Goal: Task Accomplishment & Management: Complete application form

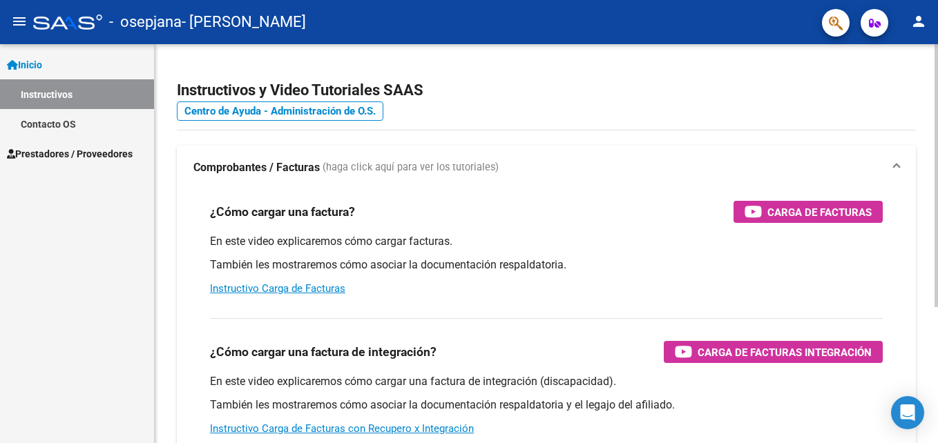
click at [538, 307] on div "¿Cómo cargar una factura de integración? Carga de Facturas Integración En este …" at bounding box center [546, 377] width 706 height 140
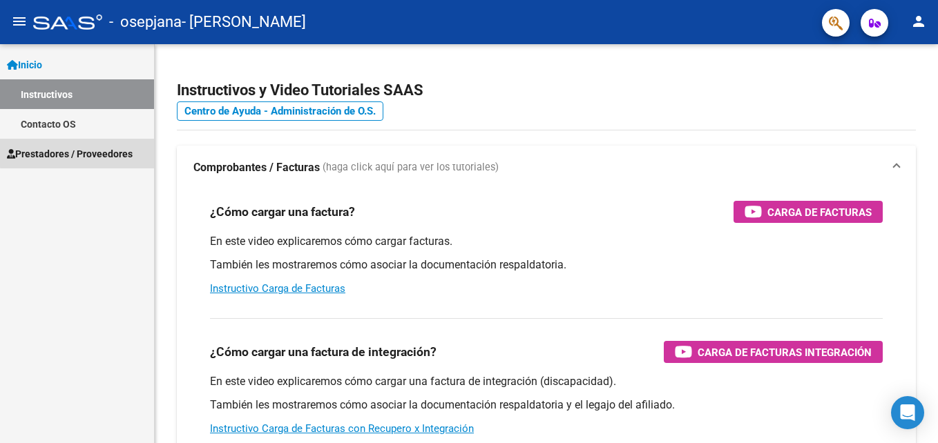
click at [79, 153] on span "Prestadores / Proveedores" at bounding box center [70, 153] width 126 height 15
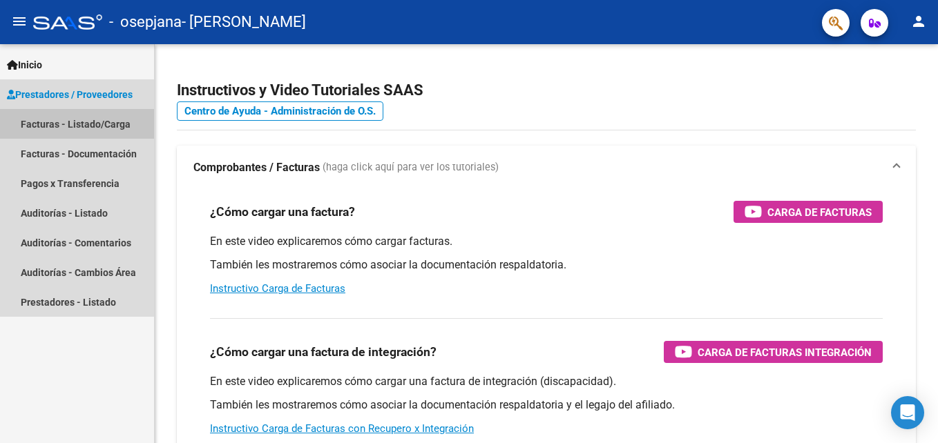
click at [110, 123] on link "Facturas - Listado/Carga" at bounding box center [77, 124] width 154 height 30
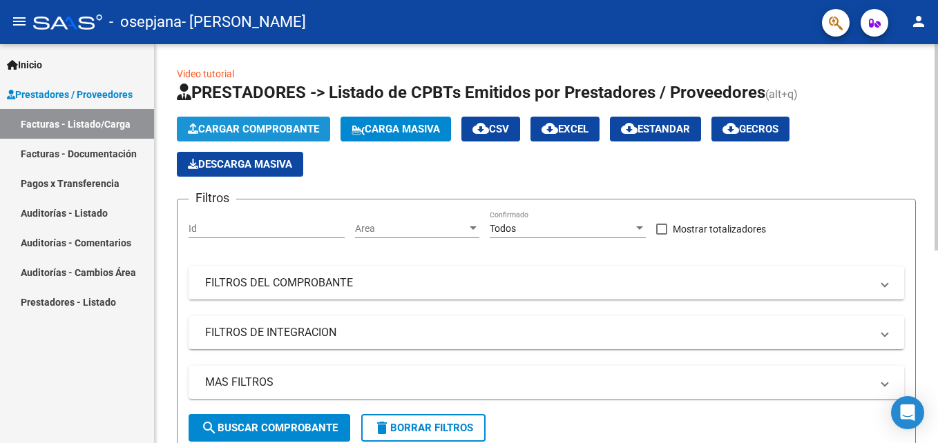
click at [290, 133] on span "Cargar Comprobante" at bounding box center [253, 129] width 131 height 12
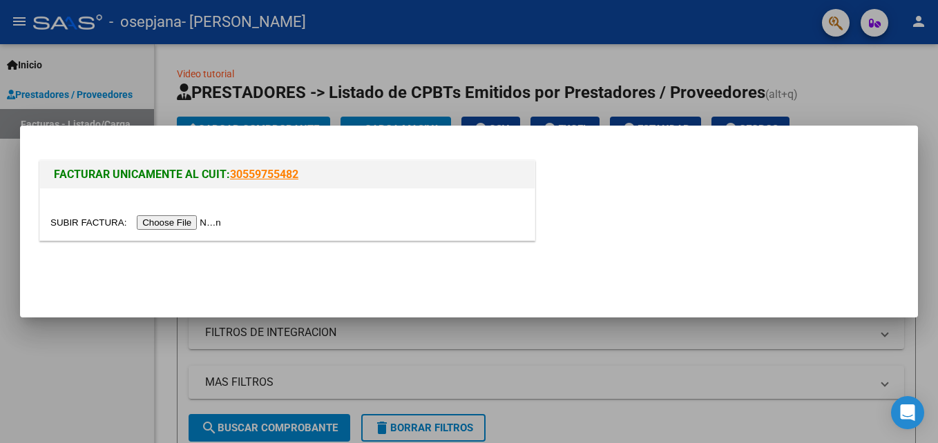
click at [181, 226] on input "file" at bounding box center [137, 222] width 175 height 15
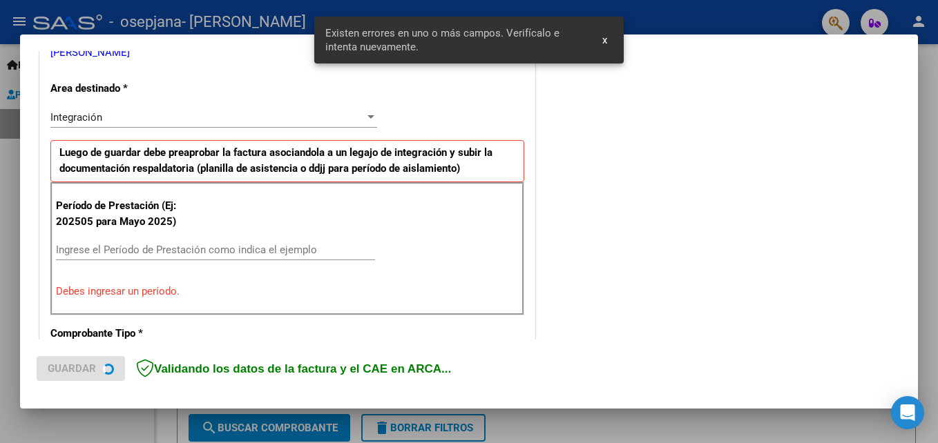
scroll to position [311, 0]
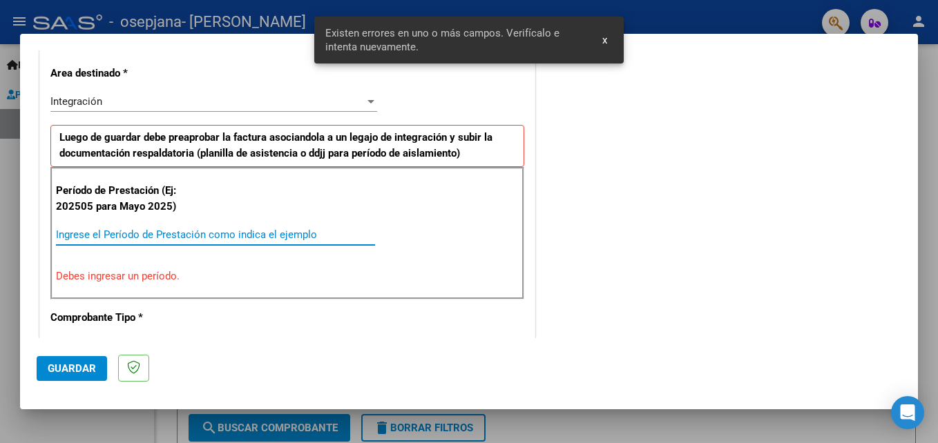
click at [217, 240] on input "Ingrese el Período de Prestación como indica el ejemplo" at bounding box center [215, 235] width 319 height 12
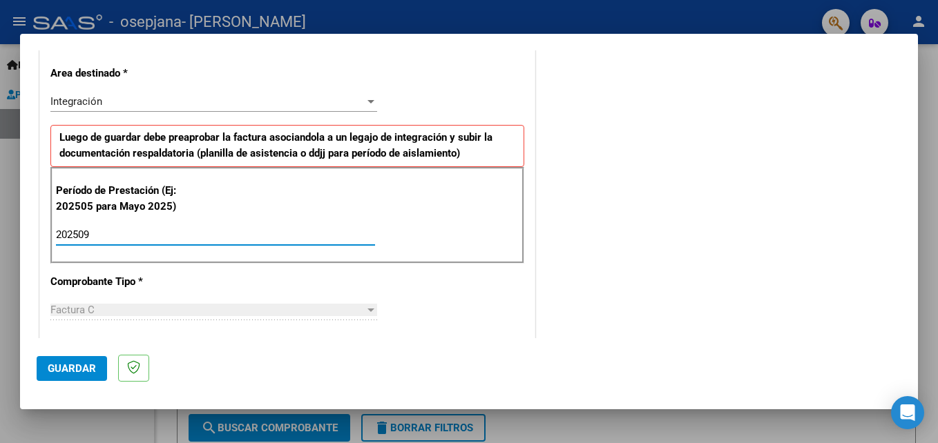
type input "202509"
click at [52, 358] on button "Guardar" at bounding box center [72, 368] width 70 height 25
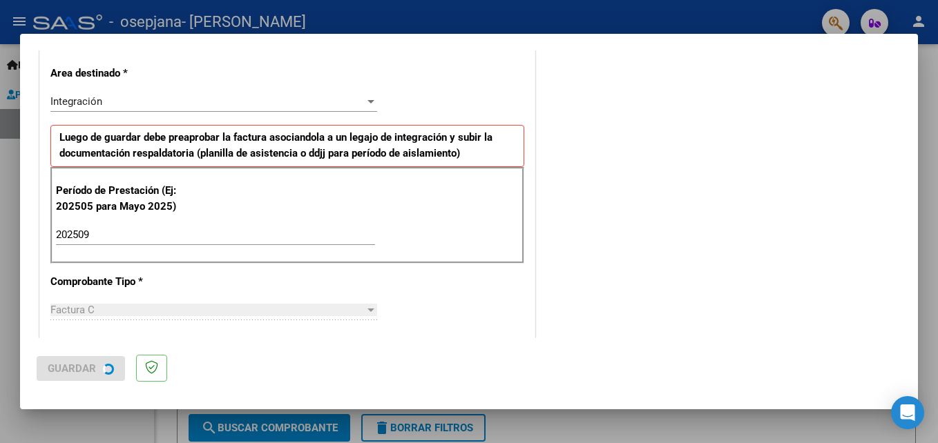
scroll to position [0, 0]
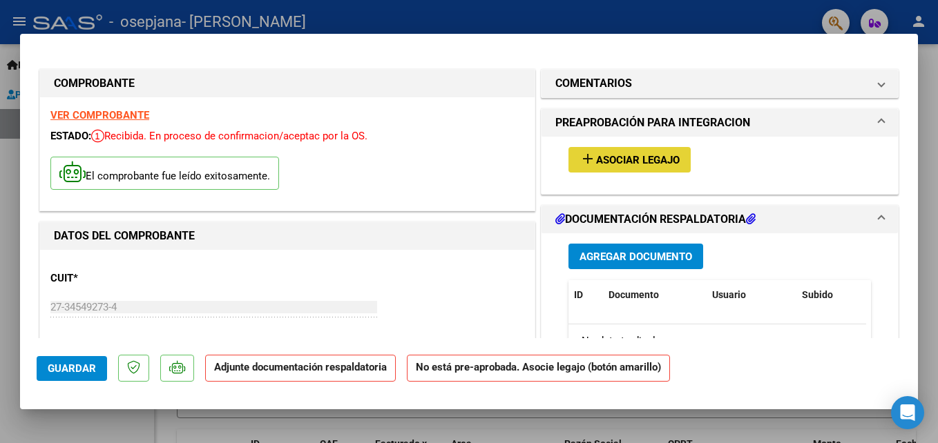
click at [619, 160] on span "Asociar Legajo" at bounding box center [638, 160] width 84 height 12
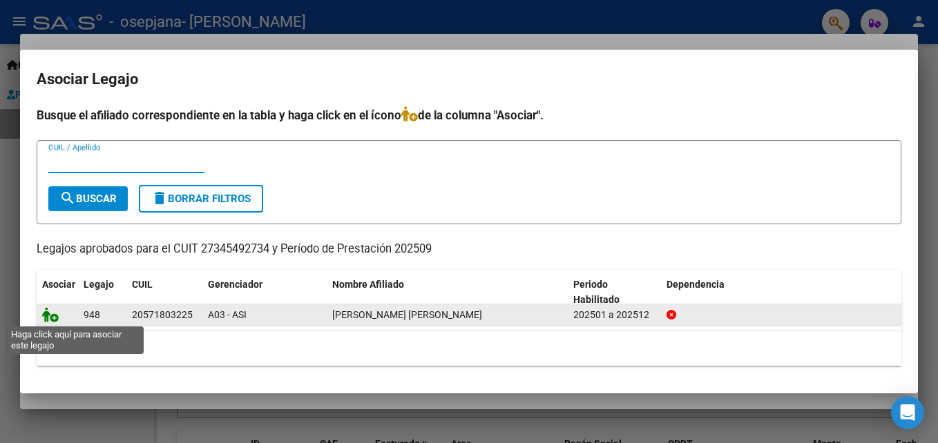
click at [55, 317] on icon at bounding box center [50, 314] width 17 height 15
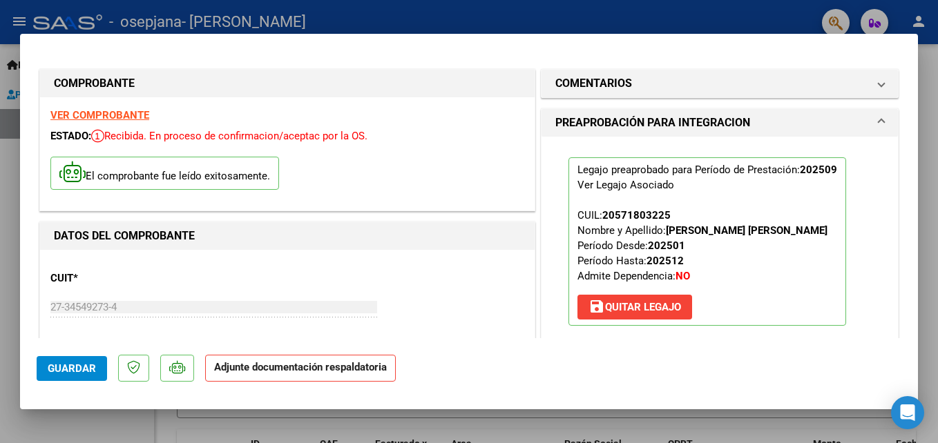
click at [641, 377] on mat-dialog-actions "Guardar Adjunte documentación respaldatoria" at bounding box center [469, 365] width 865 height 55
click at [308, 377] on p "Adjunte documentación respaldatoria" at bounding box center [300, 368] width 191 height 27
click at [464, 265] on div "CUIT * 27-34549273-4 Ingresar CUIT ANALISIS PRESTADOR [PERSON_NAME] [PERSON_NAM…" at bounding box center [287, 321] width 474 height 122
click at [621, 363] on mat-dialog-actions "Guardar Adjunte documentación respaldatoria" at bounding box center [469, 365] width 865 height 55
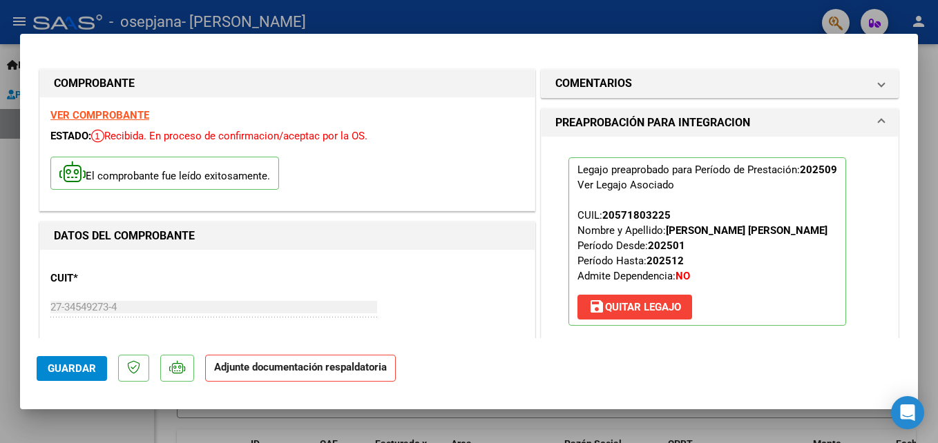
click at [621, 363] on mat-dialog-actions "Guardar Adjunte documentación respaldatoria" at bounding box center [469, 365] width 865 height 55
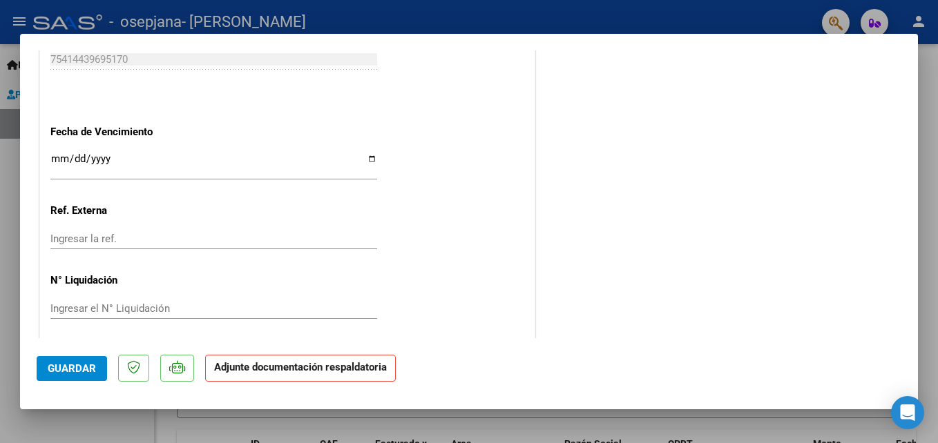
scroll to position [948, 0]
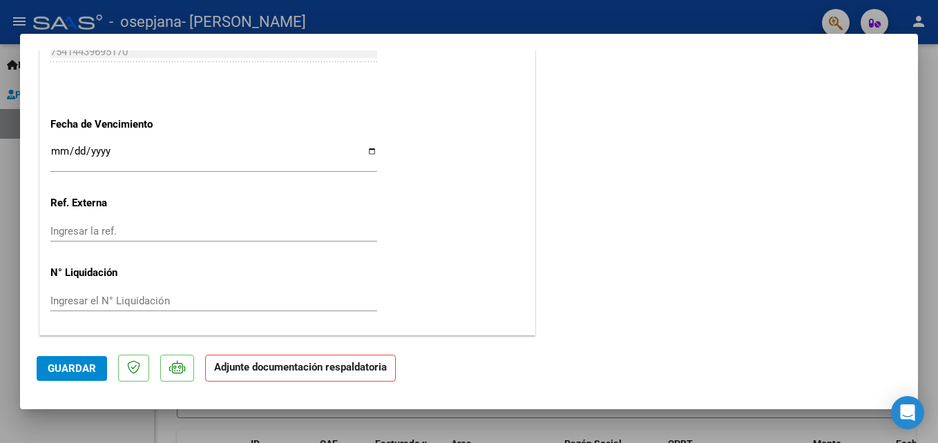
click at [296, 360] on p "Adjunte documentación respaldatoria" at bounding box center [300, 368] width 191 height 27
click at [316, 372] on strong "Adjunte documentación respaldatoria" at bounding box center [300, 367] width 173 height 12
click at [56, 367] on span "Guardar" at bounding box center [72, 369] width 48 height 12
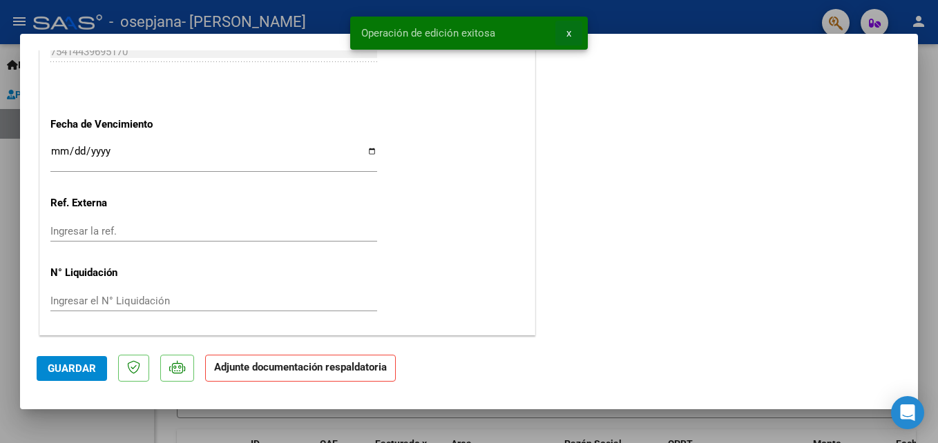
click at [571, 36] on span "x" at bounding box center [568, 33] width 5 height 12
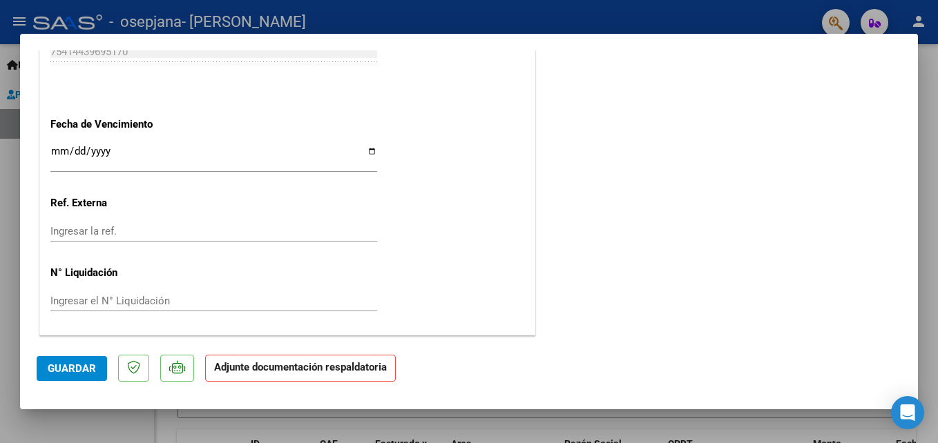
drag, startPoint x: 919, startPoint y: 158, endPoint x: 912, endPoint y: 143, distance: 17.0
click at [912, 143] on div "COMPROBANTE VER COMPROBANTE ESTADO: Recibida. En proceso de confirmacion/acepta…" at bounding box center [469, 221] width 938 height 443
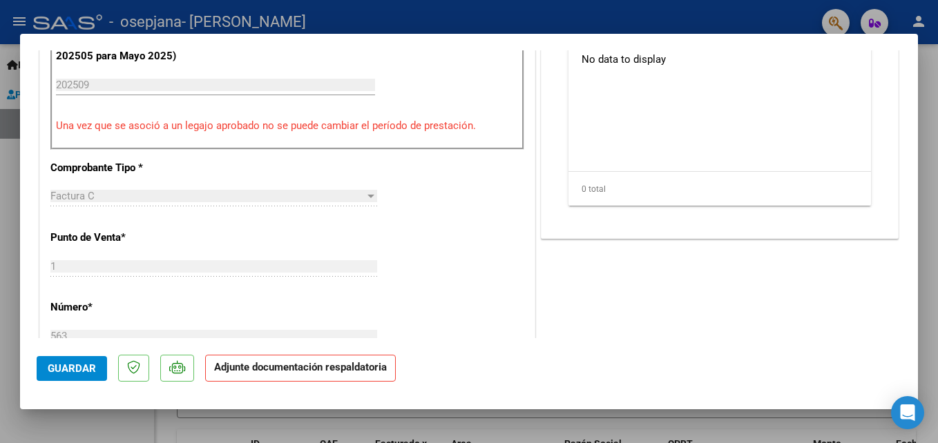
scroll to position [194, 0]
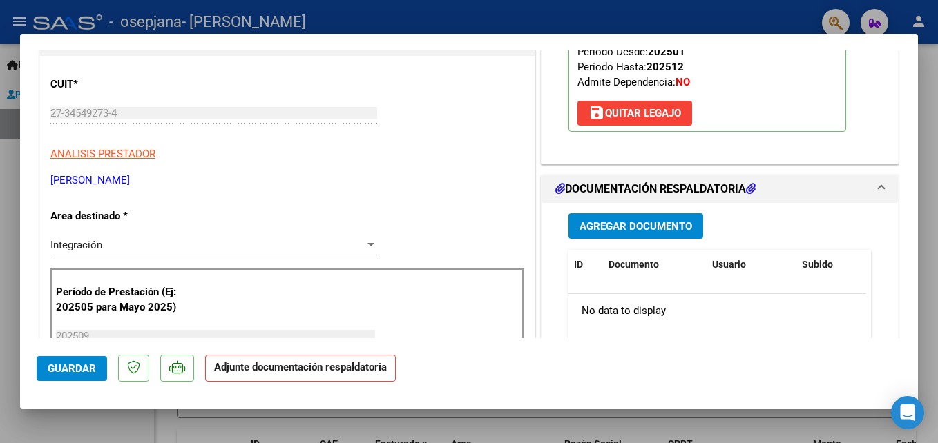
click at [850, 142] on div "Legajo preaprobado para Período de Prestación: 202509 Ver Legajo Asociado CUIL:…" at bounding box center [719, 48] width 323 height 210
click at [620, 233] on button "Agregar Documento" at bounding box center [635, 226] width 135 height 26
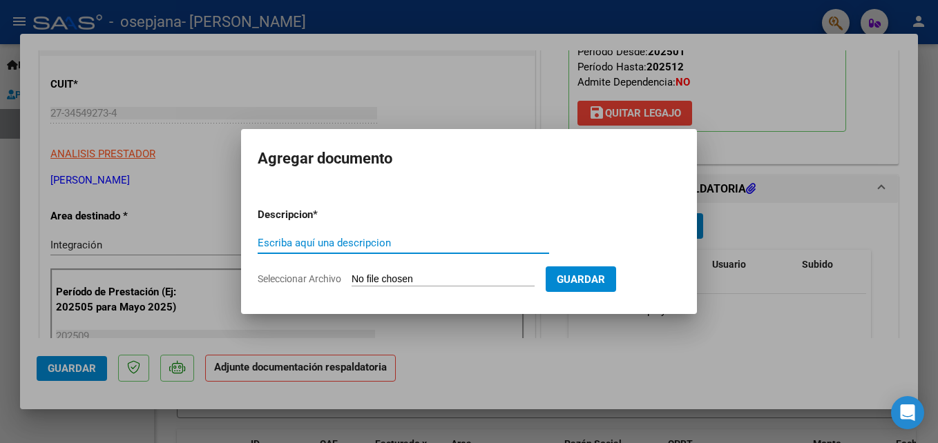
click at [497, 247] on input "Escriba aquí una descripcion" at bounding box center [403, 243] width 291 height 12
type input "asistencia"
click at [488, 280] on input "Seleccionar Archivo" at bounding box center [443, 280] width 183 height 13
type input "C:\fakepath\asistencia [PERSON_NAME] sep.png"
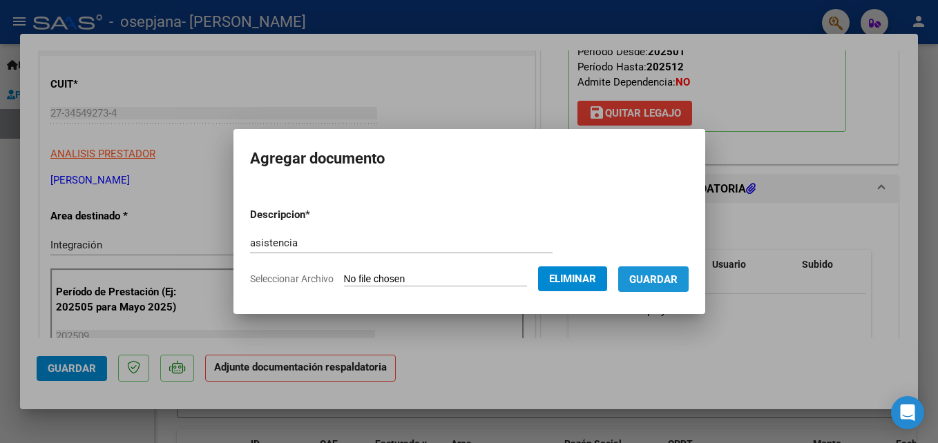
click at [689, 291] on button "Guardar" at bounding box center [653, 280] width 70 height 26
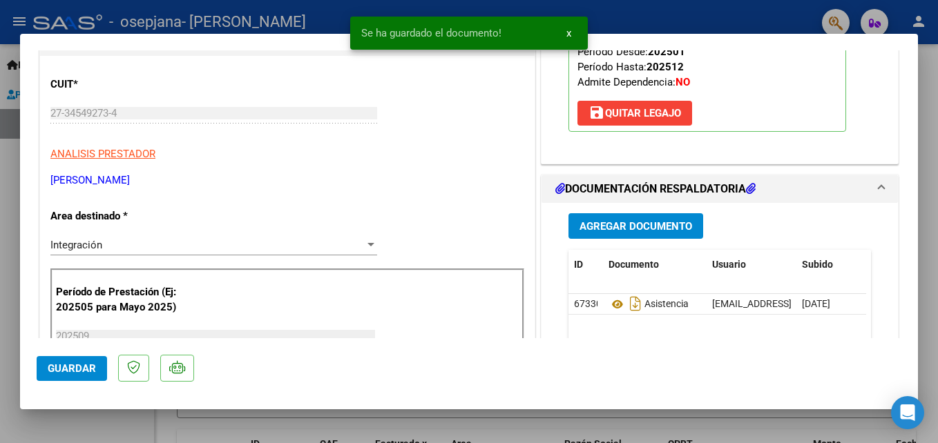
click at [663, 369] on mat-dialog-actions "Guardar" at bounding box center [469, 365] width 865 height 55
click at [69, 370] on span "Guardar" at bounding box center [72, 369] width 48 height 12
click at [569, 31] on span "x" at bounding box center [568, 33] width 5 height 12
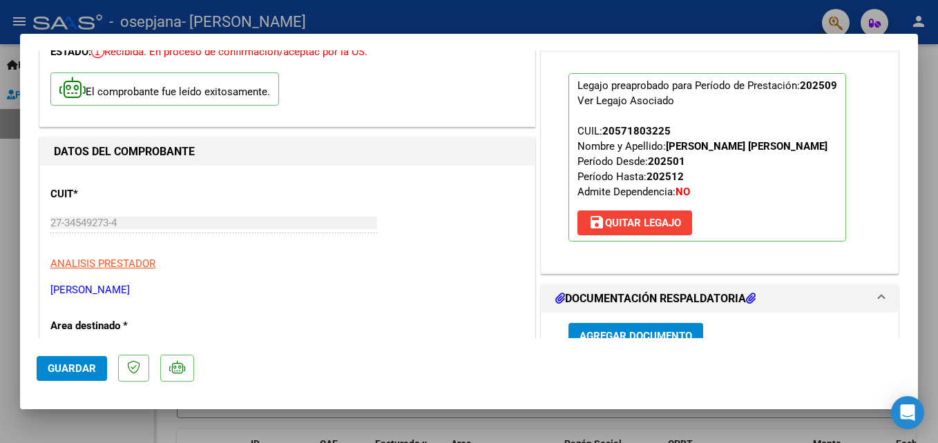
scroll to position [0, 0]
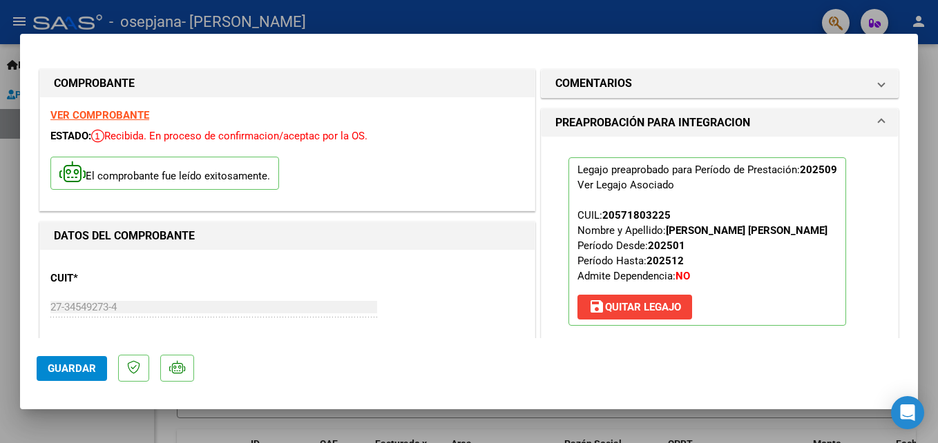
click at [937, 95] on html "menu - osepjana - [PERSON_NAME] person Inicio Instructivos Contacto OS Prestado…" at bounding box center [469, 221] width 938 height 443
click at [931, 95] on div at bounding box center [469, 221] width 938 height 443
type input "$ 0,00"
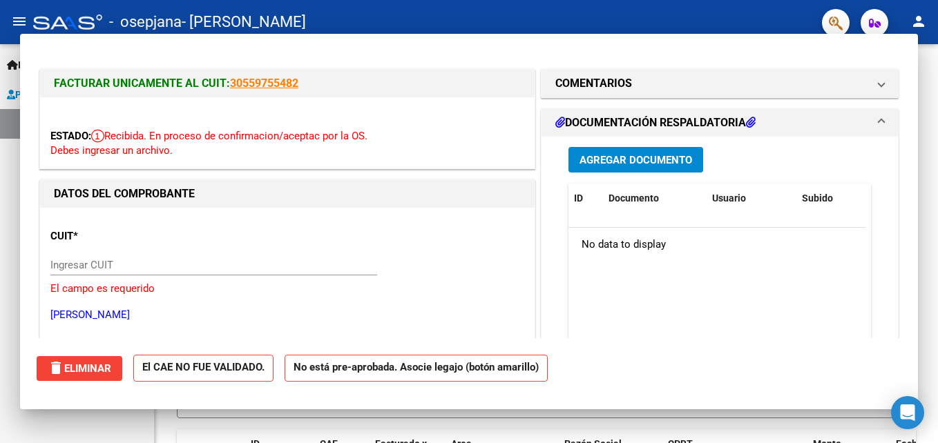
click at [931, 95] on div "Video tutorial PRESTADORES -> Listado de CPBTs Emitidos por Prestadores / Prove…" at bounding box center [546, 409] width 783 height 730
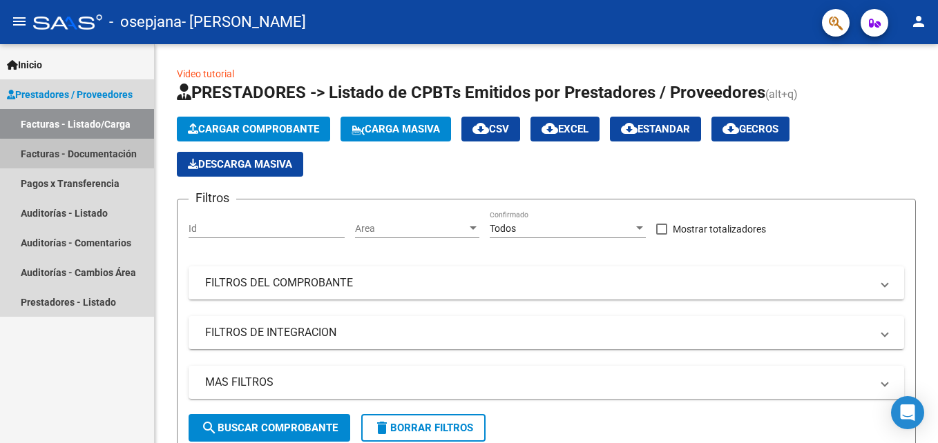
click at [102, 155] on link "Facturas - Documentación" at bounding box center [77, 154] width 154 height 30
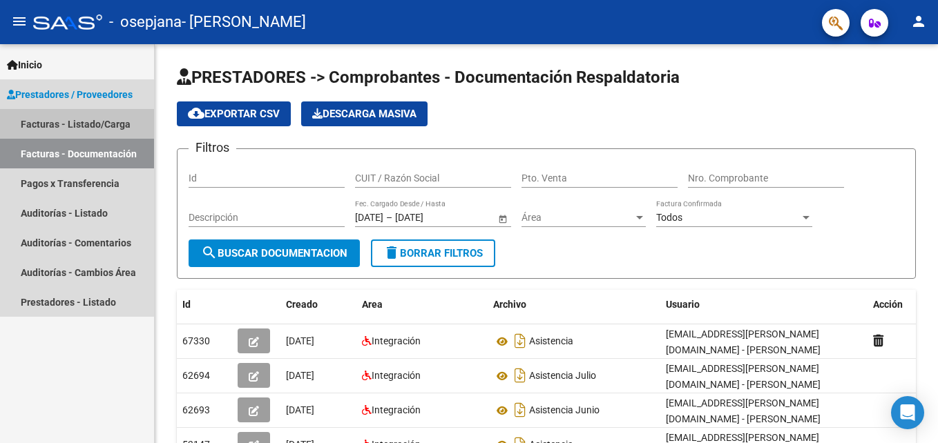
click at [96, 117] on link "Facturas - Listado/Carga" at bounding box center [77, 124] width 154 height 30
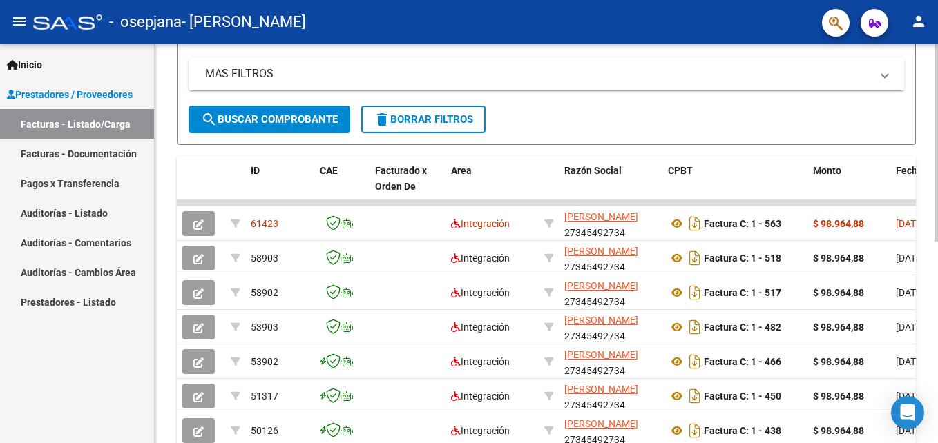
scroll to position [313, 0]
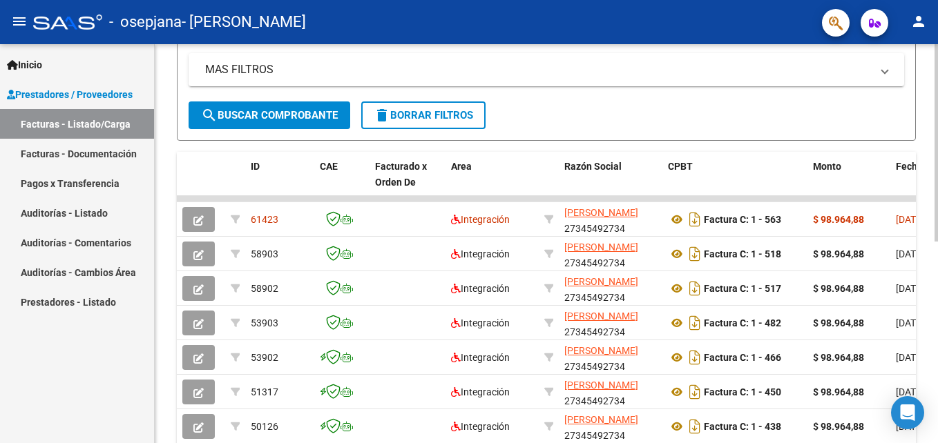
click at [925, 258] on div "Video tutorial PRESTADORES -> Listado de CPBTs Emitidos por Prestadores / Prove…" at bounding box center [548, 129] width 787 height 796
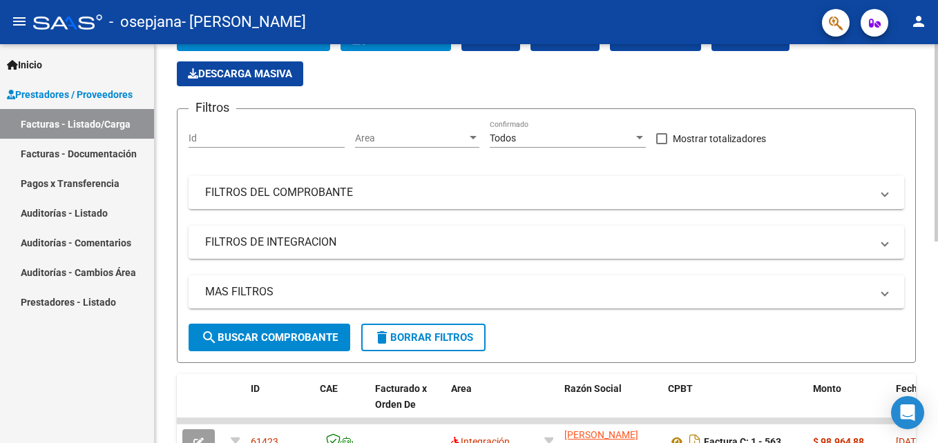
scroll to position [52, 0]
